Goal: Contribute content

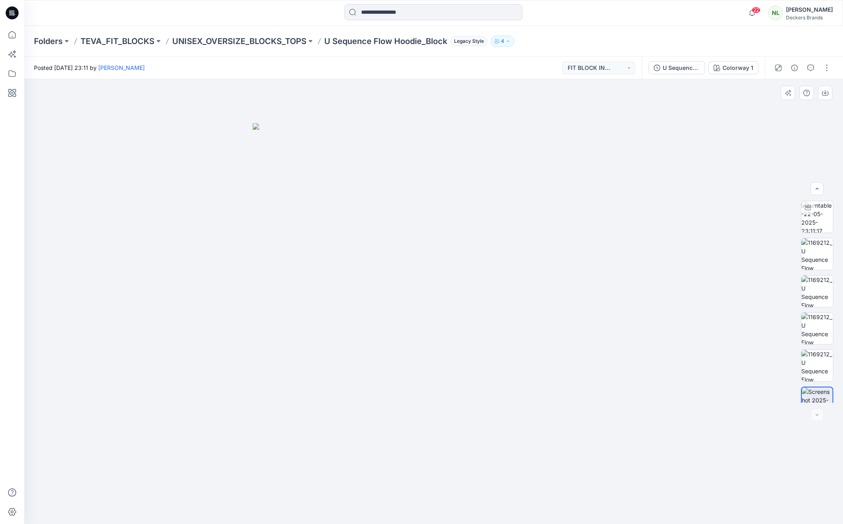
scroll to position [91, 0]
click at [261, 40] on p "UNISEX_OVERSIZE_BLOCKS_TOPS" at bounding box center [239, 41] width 134 height 11
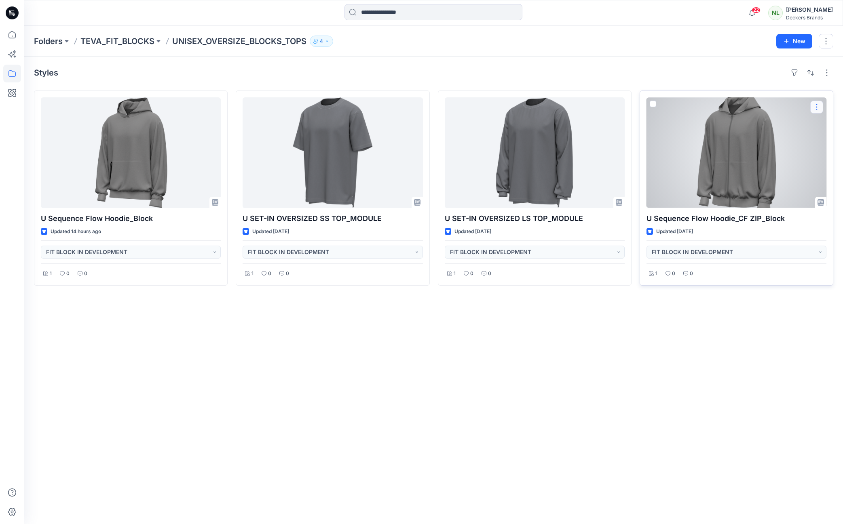
click at [816, 108] on button "button" at bounding box center [816, 107] width 13 height 13
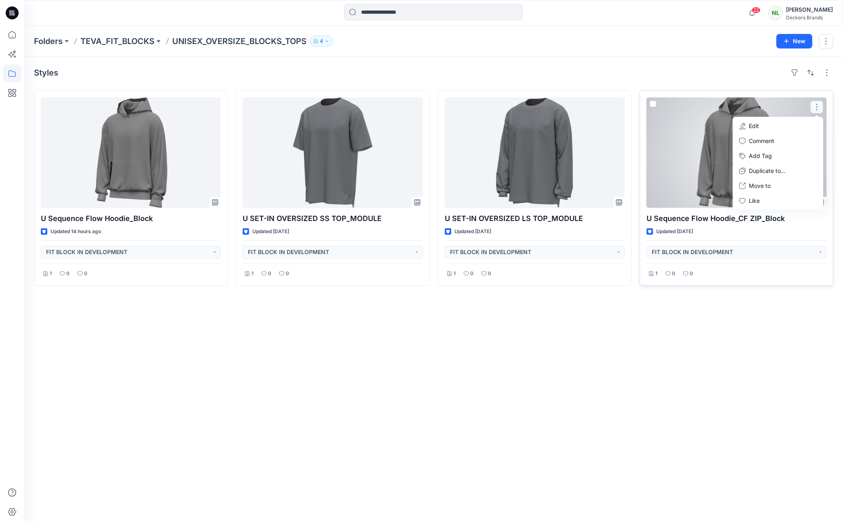
click at [751, 126] on p "Edit" at bounding box center [754, 126] width 10 height 8
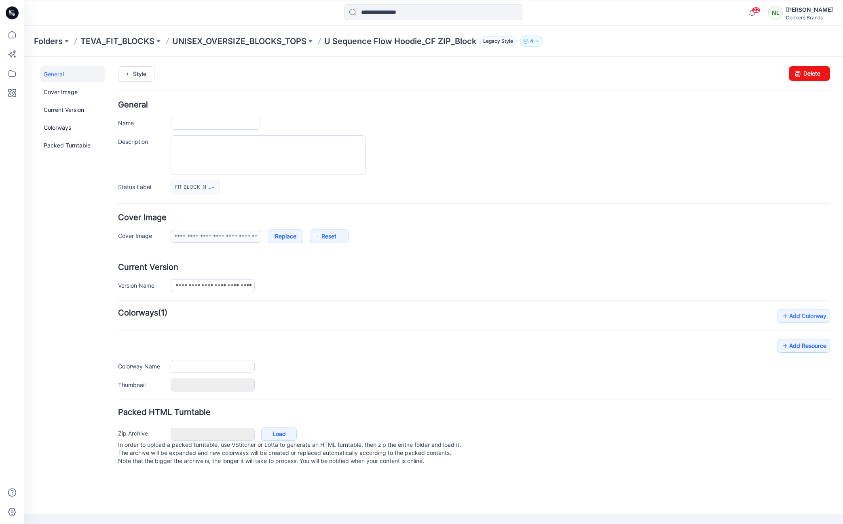
type input "**********"
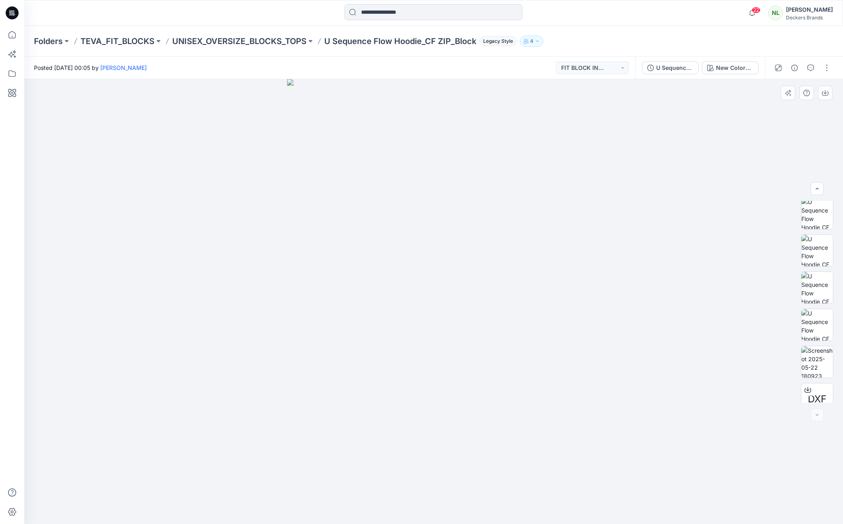
scroll to position [53, 0]
click at [826, 68] on button "button" at bounding box center [826, 67] width 13 height 13
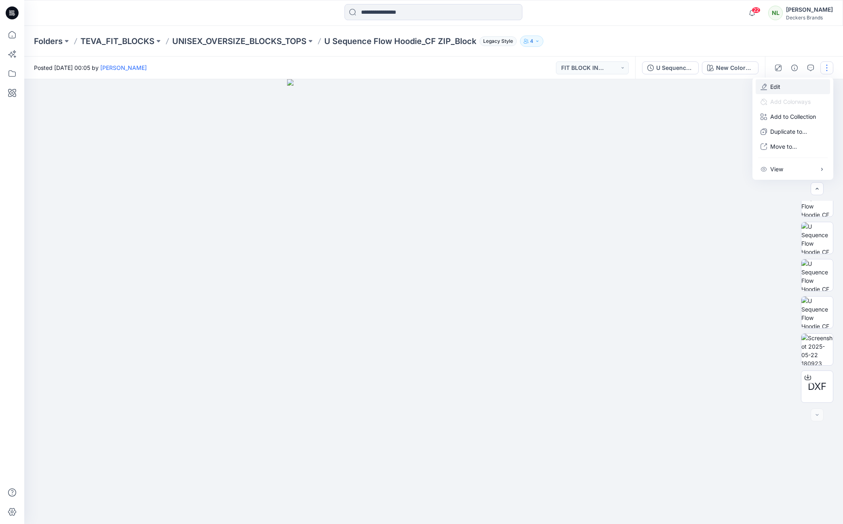
click at [777, 86] on p "Edit" at bounding box center [775, 86] width 10 height 8
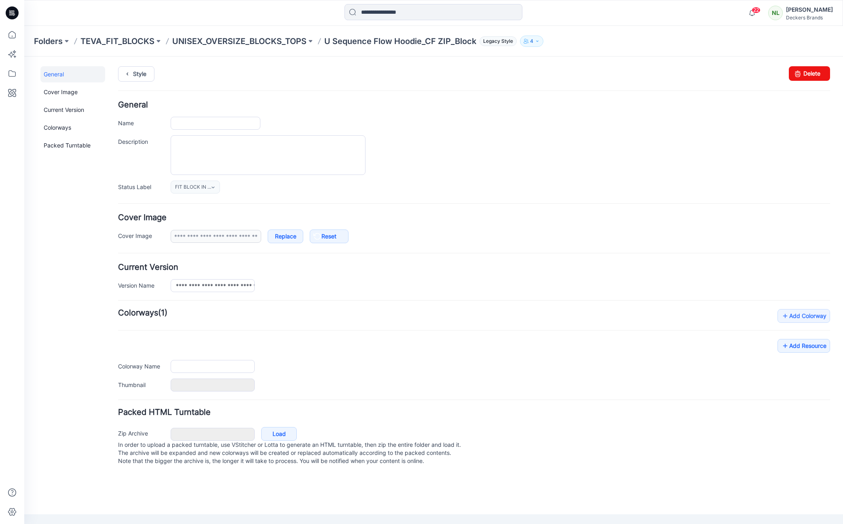
type input "**********"
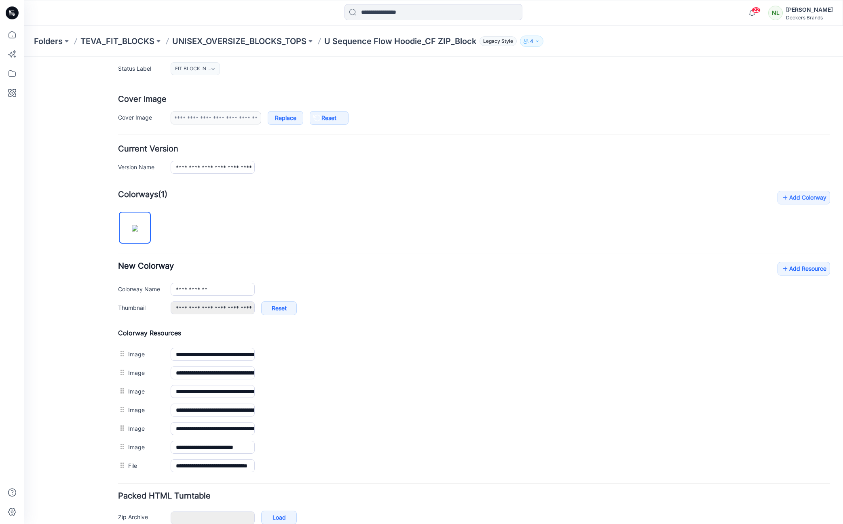
scroll to position [120, 0]
click at [789, 266] on link "Add Resource" at bounding box center [803, 268] width 53 height 14
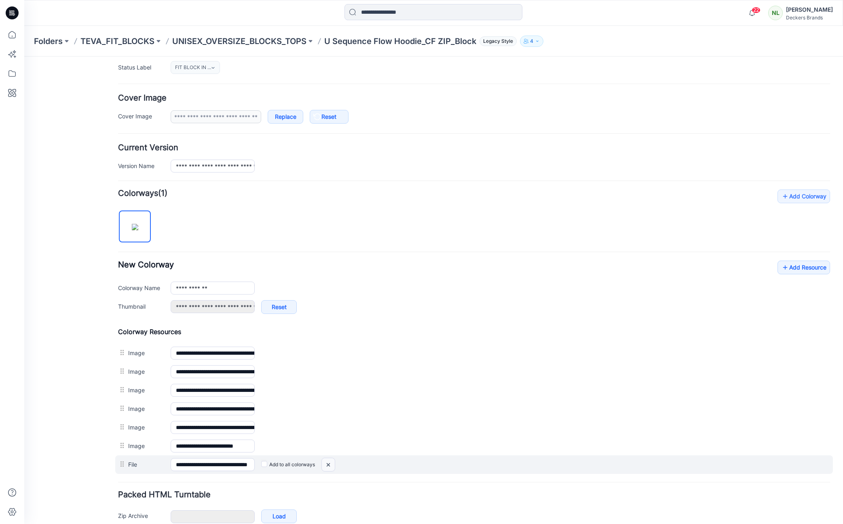
drag, startPoint x: 326, startPoint y: 464, endPoint x: 488, endPoint y: 108, distance: 391.1
click at [326, 464] on img at bounding box center [328, 464] width 13 height 13
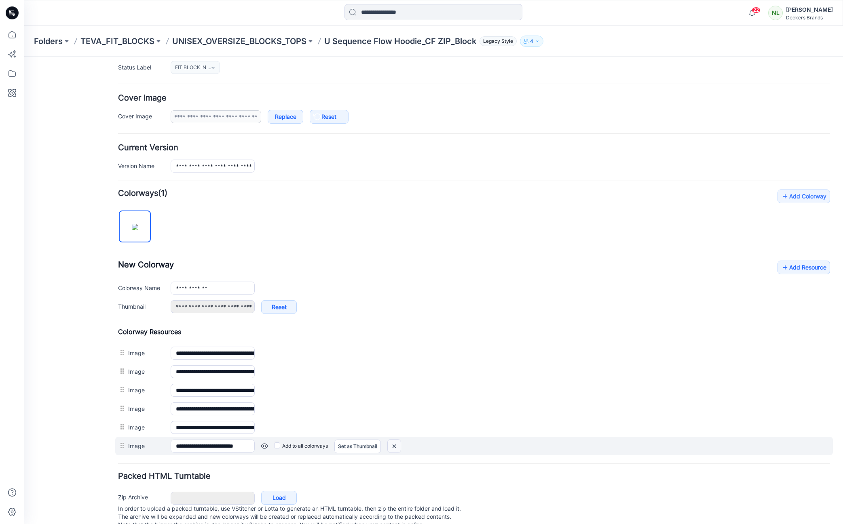
drag, startPoint x: 398, startPoint y: 447, endPoint x: 492, endPoint y: 108, distance: 352.2
click at [398, 447] on img at bounding box center [394, 446] width 13 height 13
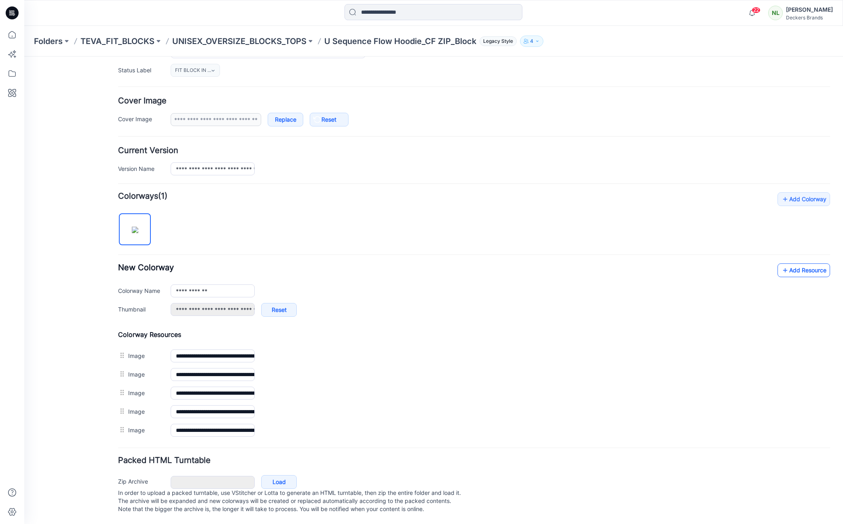
click at [788, 268] on link "Add Resource" at bounding box center [803, 271] width 53 height 14
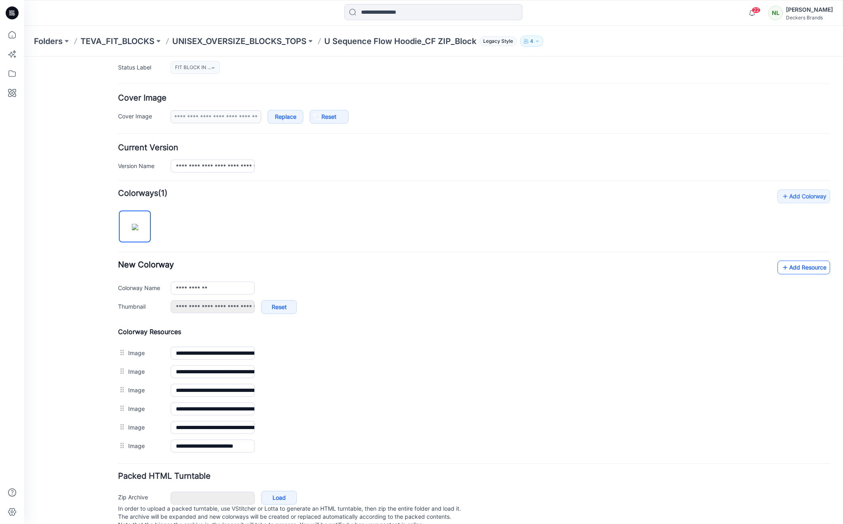
click at [800, 271] on link "Add Resource" at bounding box center [803, 268] width 53 height 14
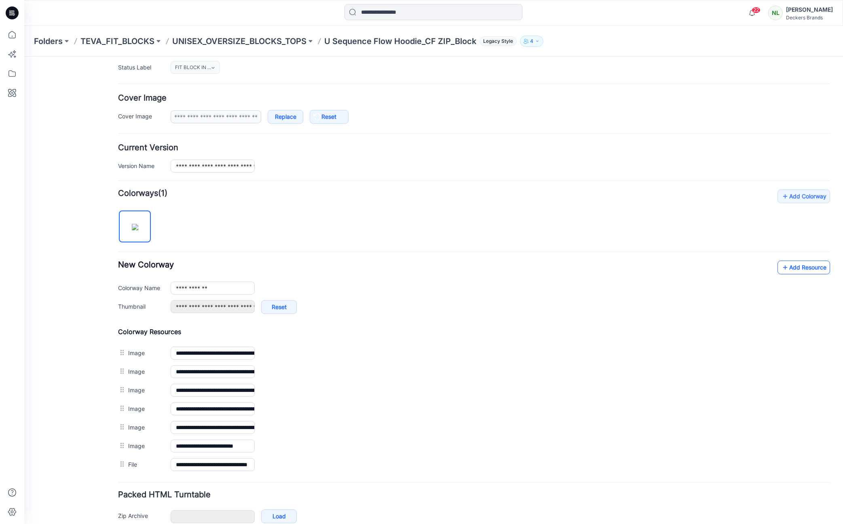
click at [797, 269] on link "Add Resource" at bounding box center [803, 268] width 53 height 14
click at [364, 43] on p "U Sequence Flow Hoodie_CF ZIP_Block" at bounding box center [400, 41] width 152 height 11
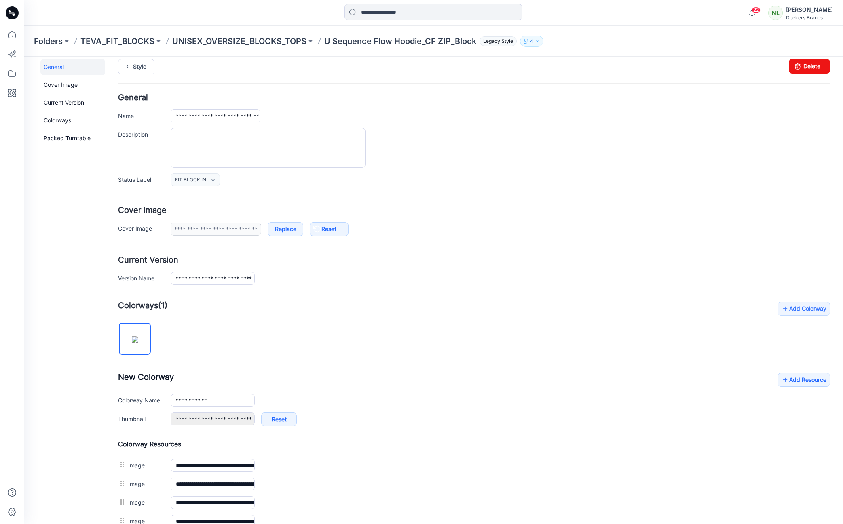
scroll to position [0, 0]
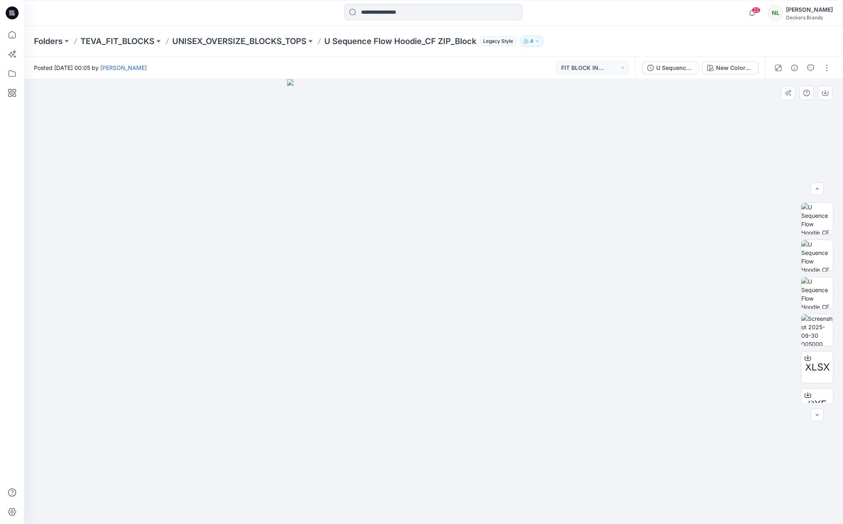
scroll to position [88, 0]
click at [806, 322] on img at bounding box center [817, 315] width 32 height 32
click at [278, 42] on p "UNISEX_OVERSIZE_BLOCKS_TOPS" at bounding box center [239, 41] width 134 height 11
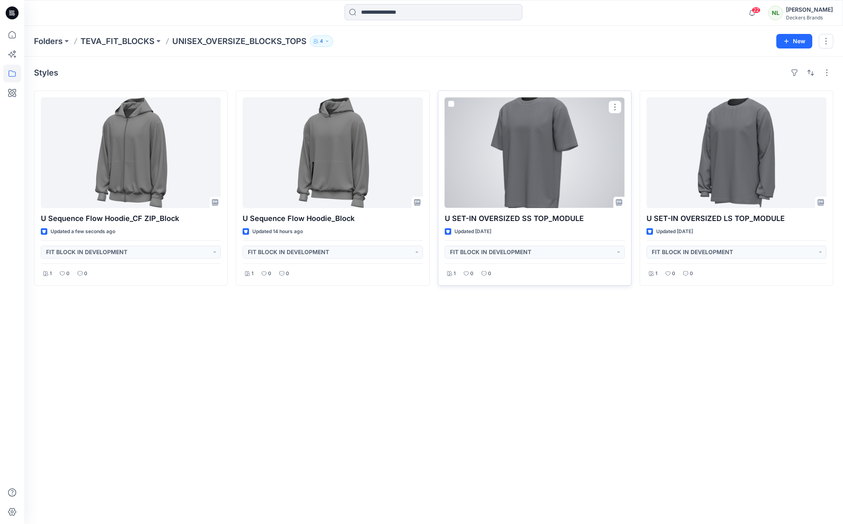
click at [523, 138] on div at bounding box center [535, 152] width 180 height 111
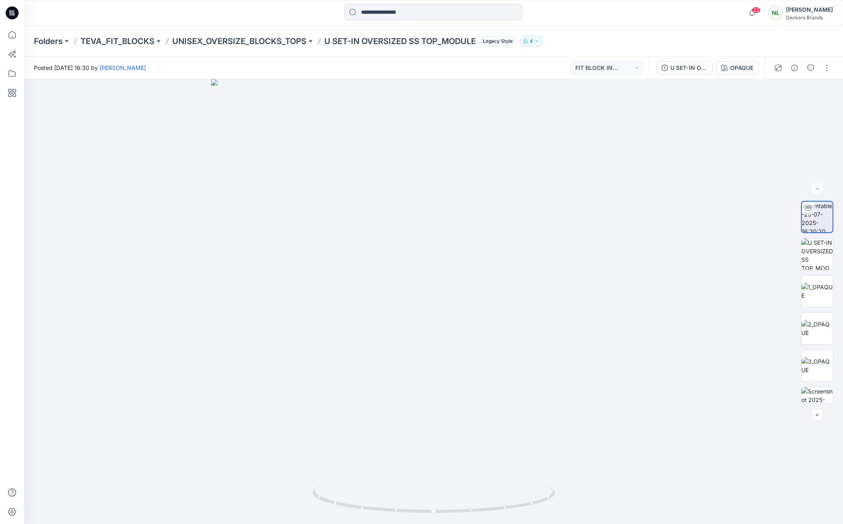
click at [346, 40] on p "U SET-IN OVERSIZED SS TOP_MODULE" at bounding box center [400, 41] width 152 height 11
click at [257, 39] on p "UNISEX_OVERSIZE_BLOCKS_TOPS" at bounding box center [239, 41] width 134 height 11
